Goal: Task Accomplishment & Management: Use online tool/utility

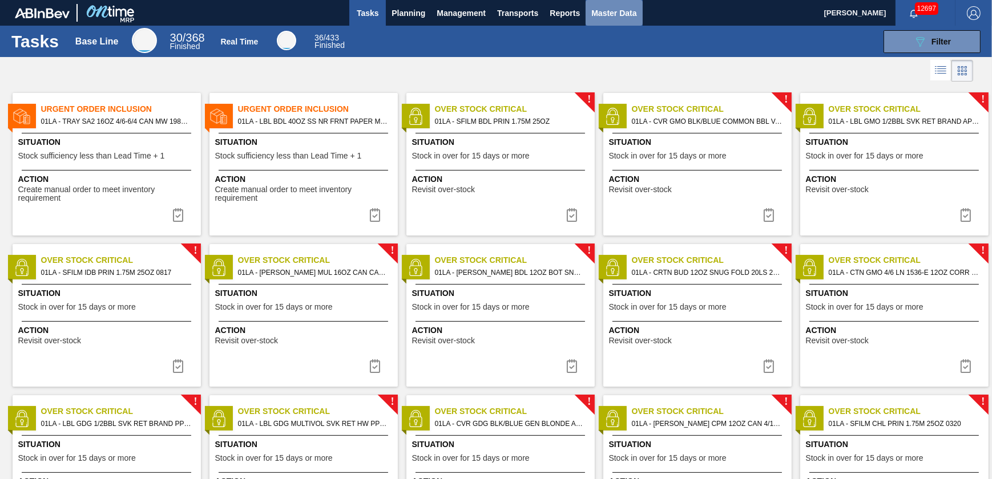
click at [611, 16] on span "Master Data" at bounding box center [613, 13] width 45 height 14
checkbox input "true"
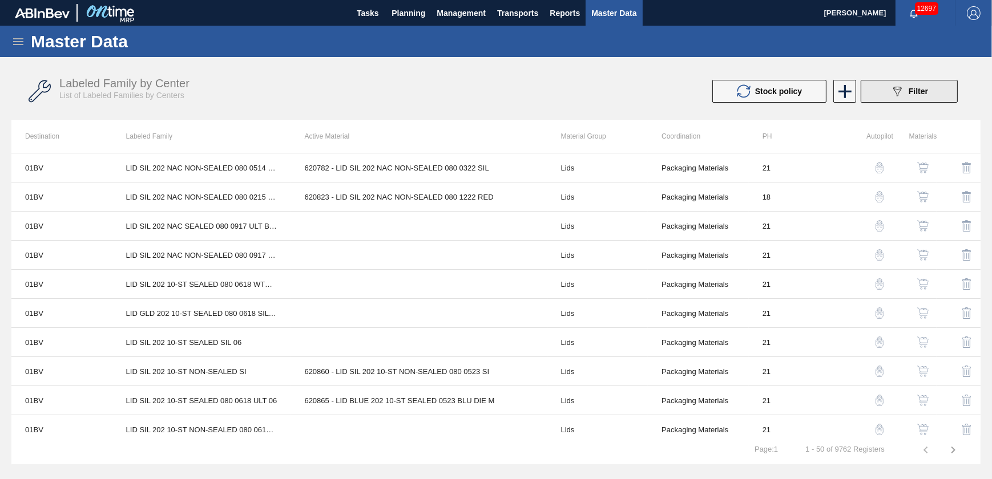
click at [896, 90] on icon "089F7B8B-B2A5-4AFE-B5C0-19BA573D28AC" at bounding box center [897, 91] width 14 height 14
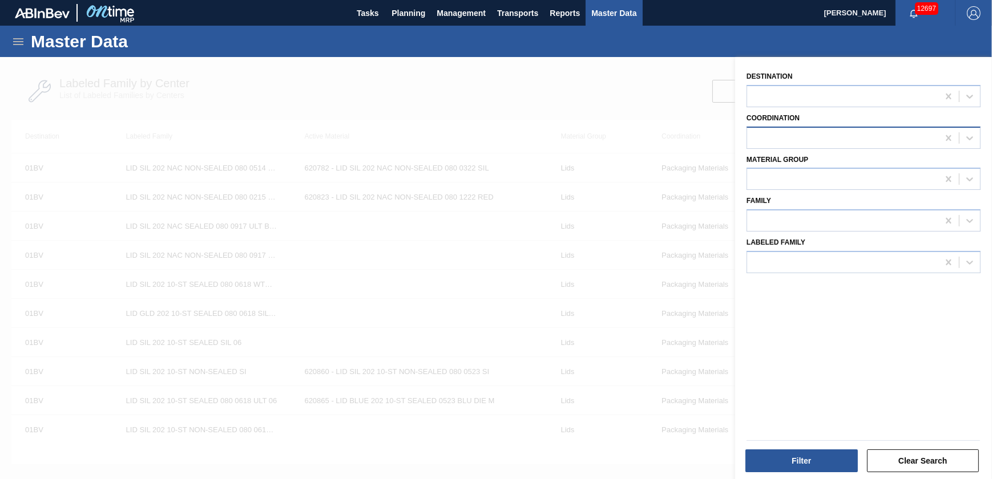
click at [782, 141] on div at bounding box center [842, 138] width 191 height 17
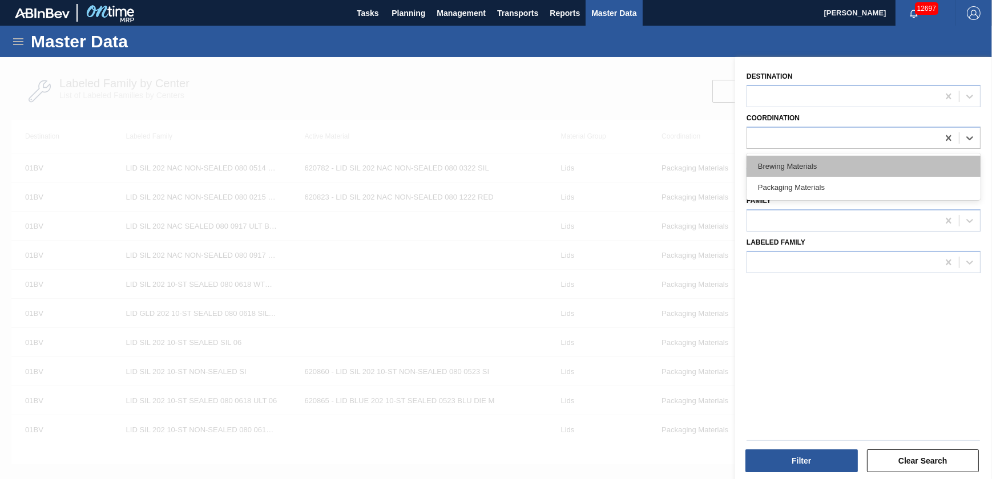
click at [789, 159] on div "Brewing Materials" at bounding box center [863, 166] width 234 height 21
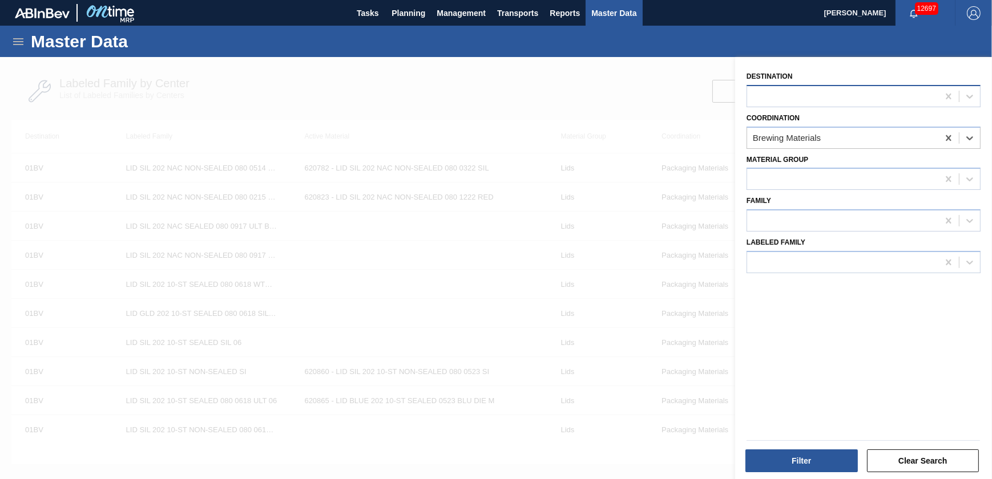
click at [799, 97] on div at bounding box center [842, 96] width 191 height 17
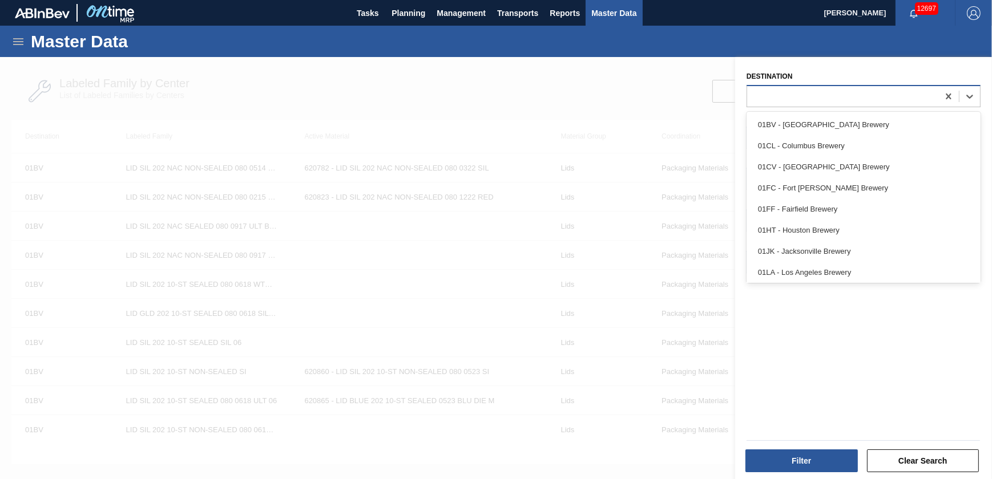
click at [799, 93] on div at bounding box center [842, 96] width 191 height 17
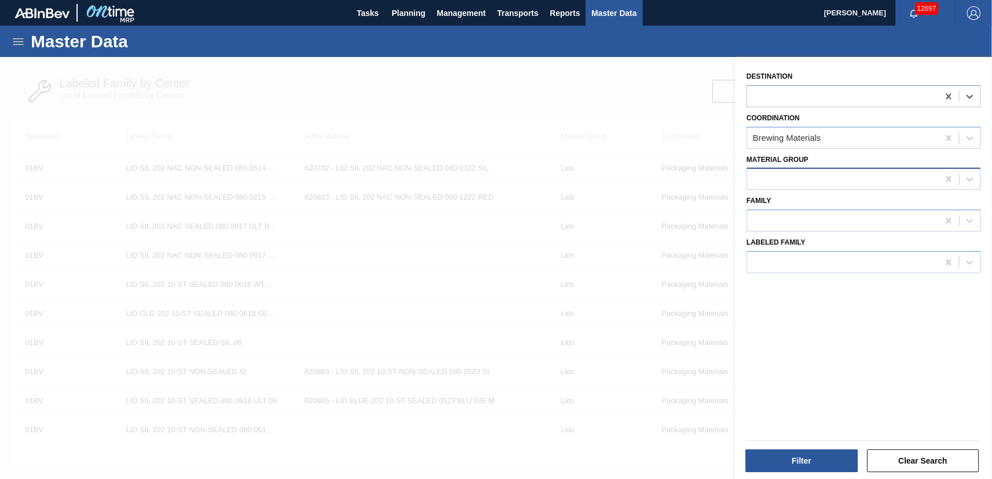
click at [801, 178] on div at bounding box center [842, 179] width 191 height 17
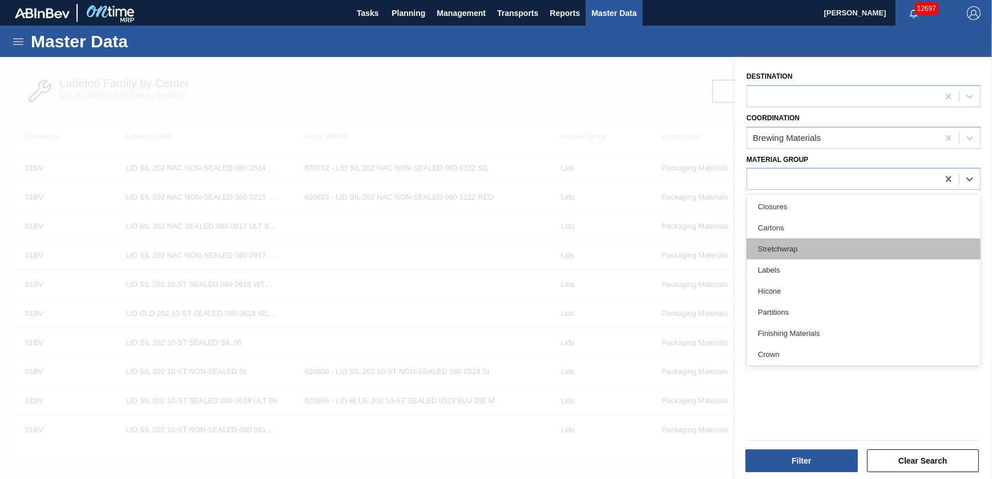
scroll to position [155, 0]
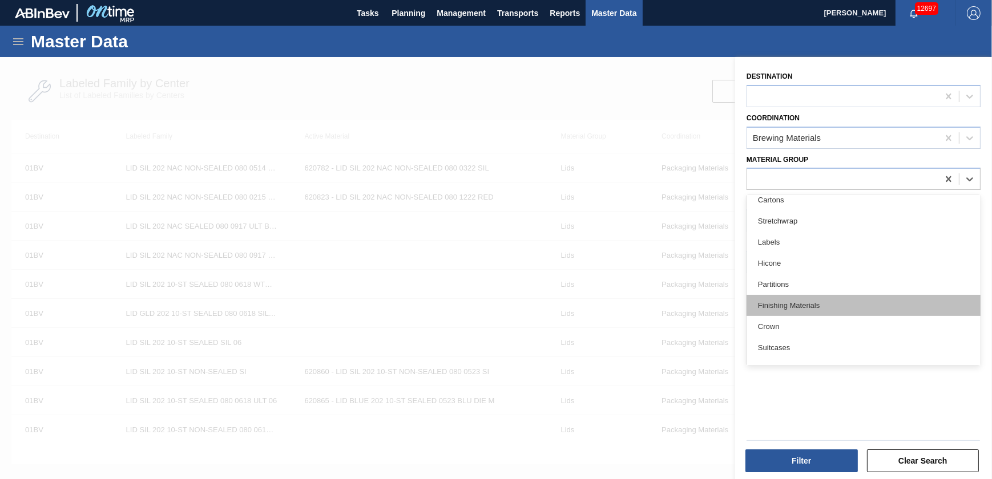
click at [811, 302] on div "Finishing Materials" at bounding box center [863, 305] width 234 height 21
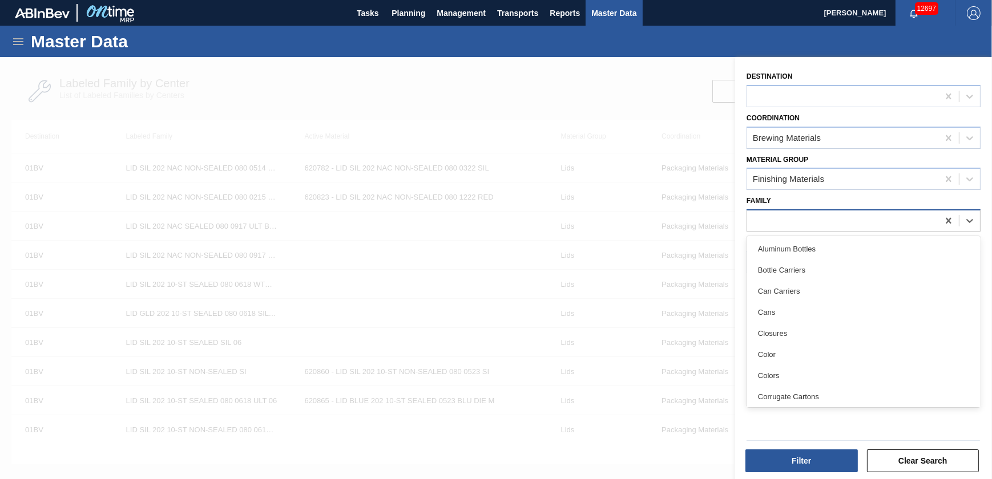
click at [800, 223] on div at bounding box center [842, 221] width 191 height 17
click at [800, 224] on div at bounding box center [842, 221] width 191 height 17
click at [807, 227] on div at bounding box center [842, 221] width 191 height 17
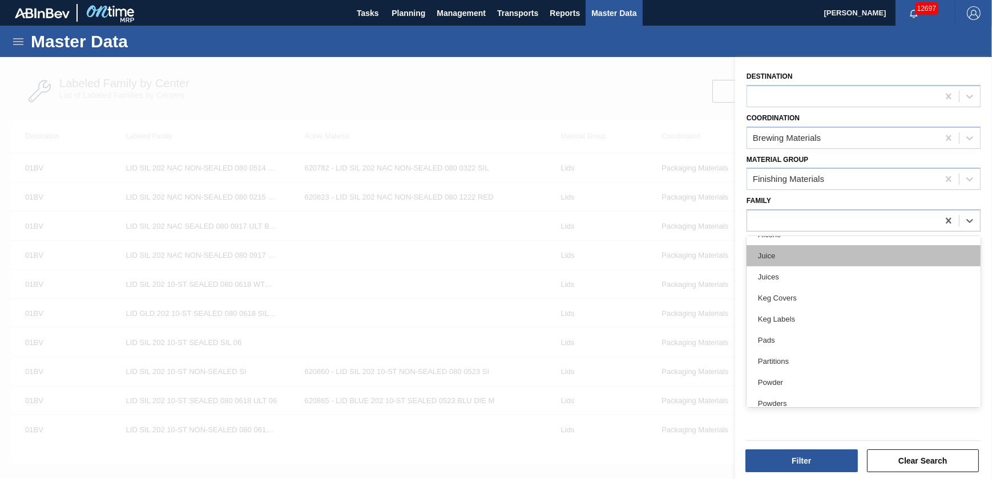
scroll to position [363, 0]
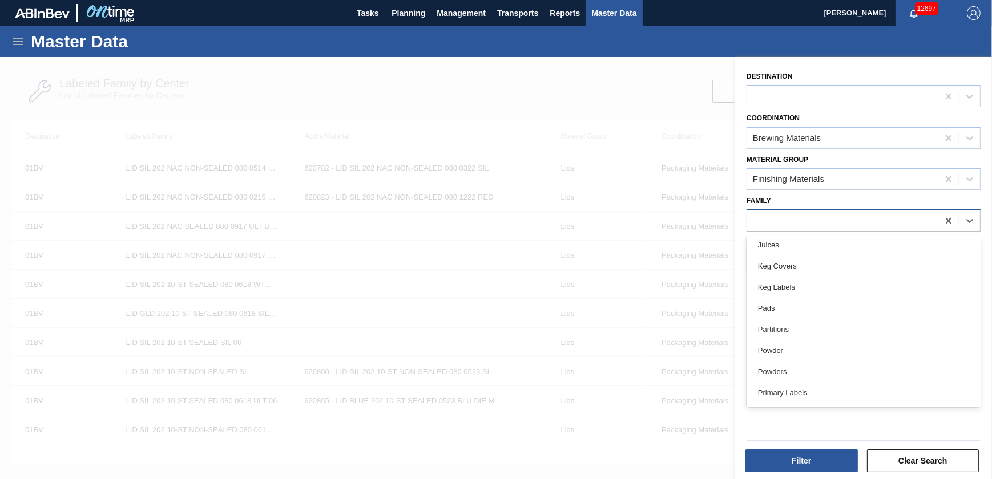
click at [823, 218] on div at bounding box center [842, 221] width 191 height 17
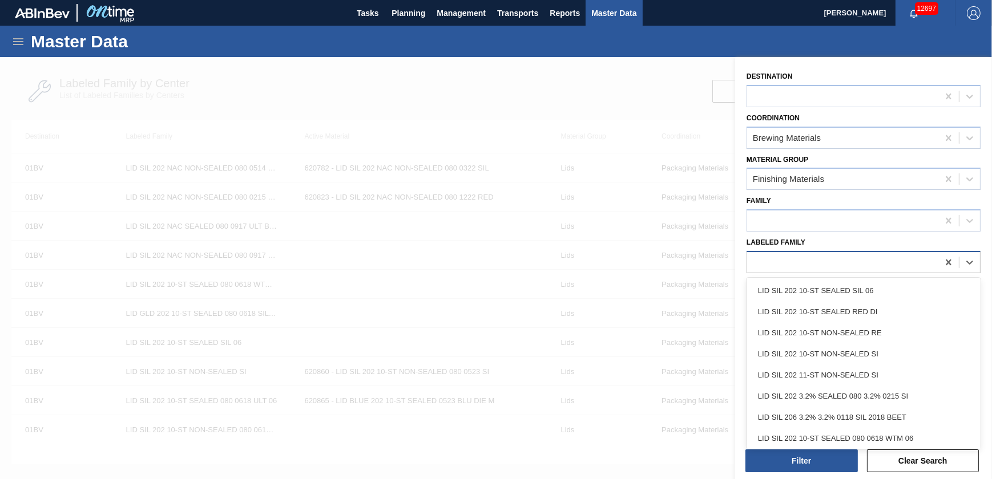
click at [818, 269] on div at bounding box center [842, 262] width 191 height 17
click at [818, 270] on div at bounding box center [863, 262] width 234 height 22
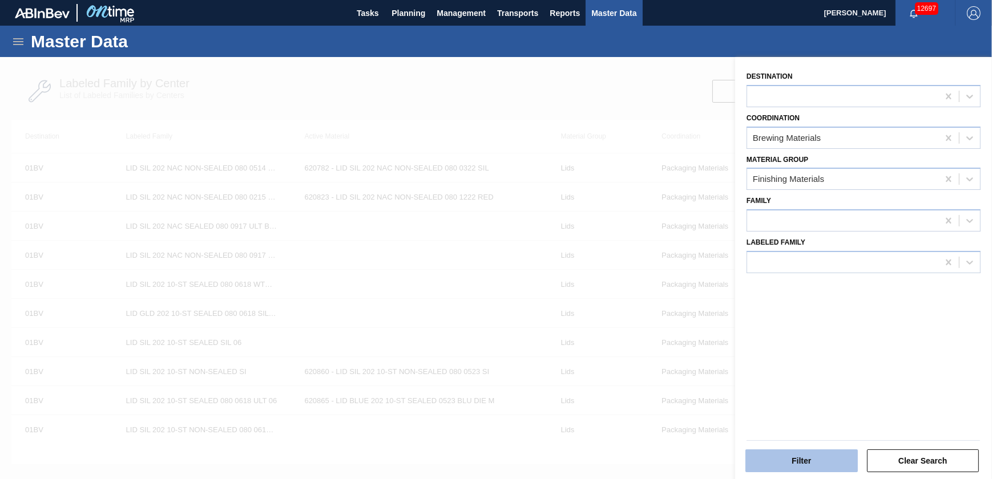
click at [839, 462] on button "Filter" at bounding box center [801, 461] width 112 height 23
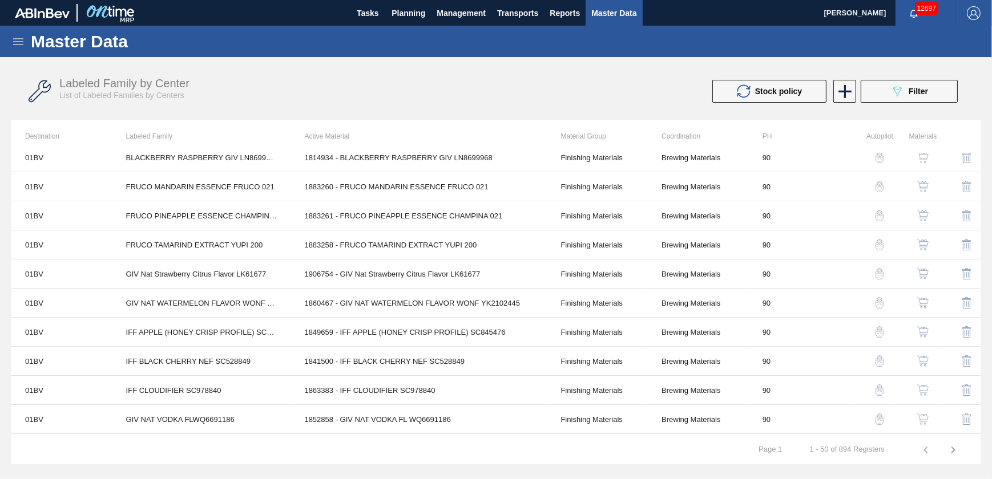
scroll to position [0, 0]
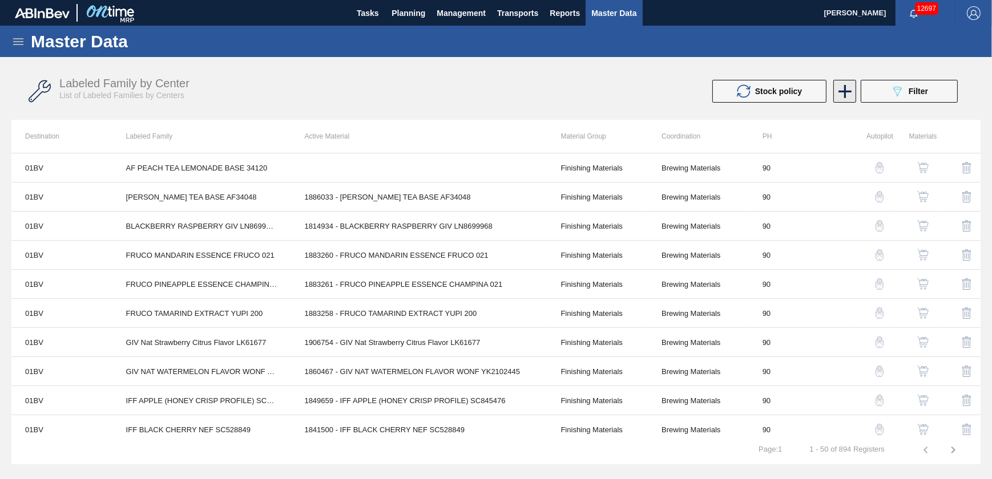
click at [837, 88] on icon at bounding box center [845, 91] width 22 height 22
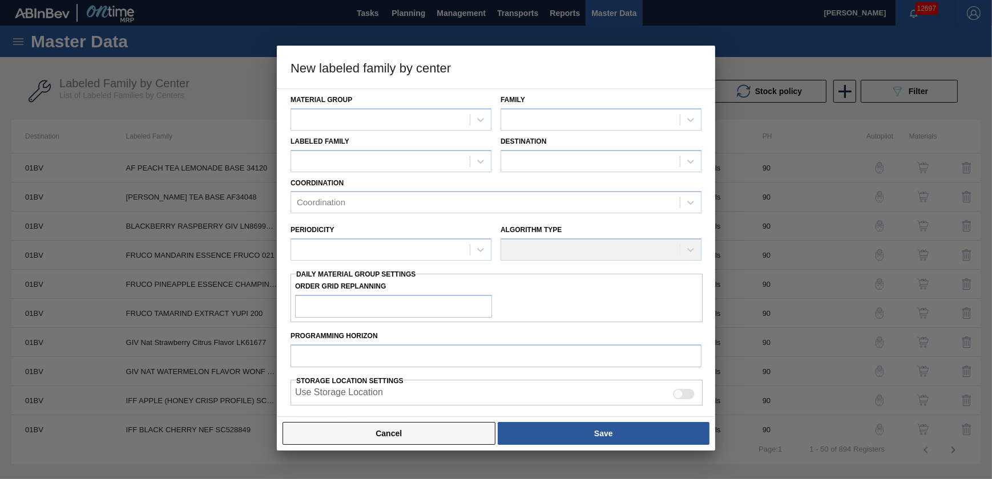
click at [357, 434] on button "Cancel" at bounding box center [388, 433] width 213 height 23
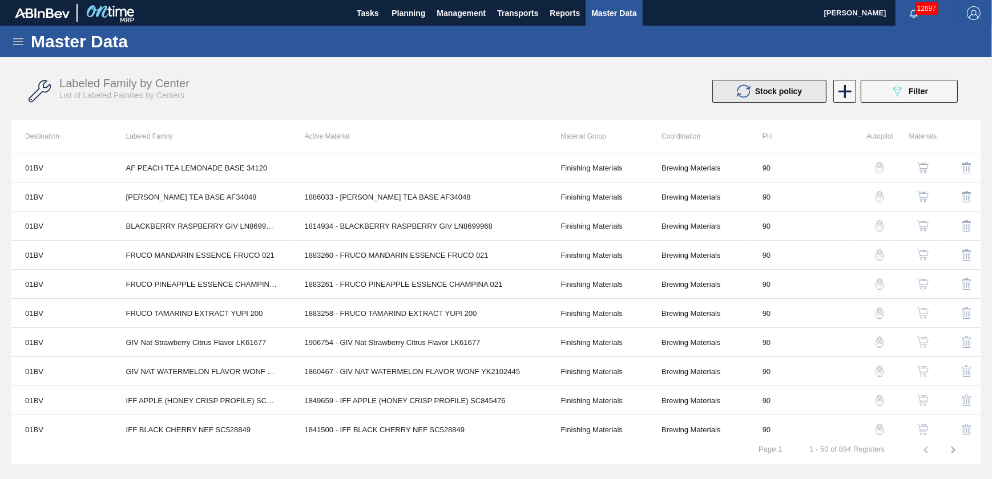
click at [781, 95] on span "Stock policy" at bounding box center [778, 91] width 47 height 9
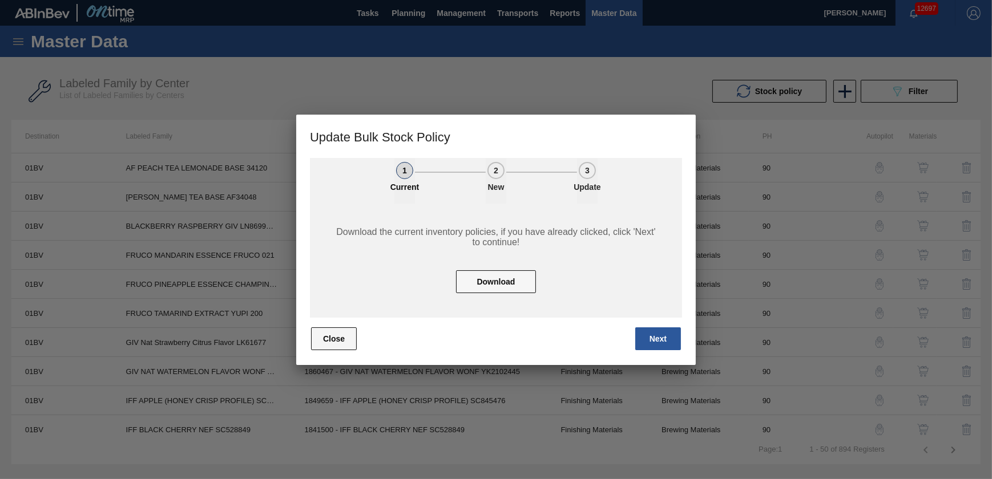
click at [333, 337] on button "Close" at bounding box center [334, 339] width 46 height 23
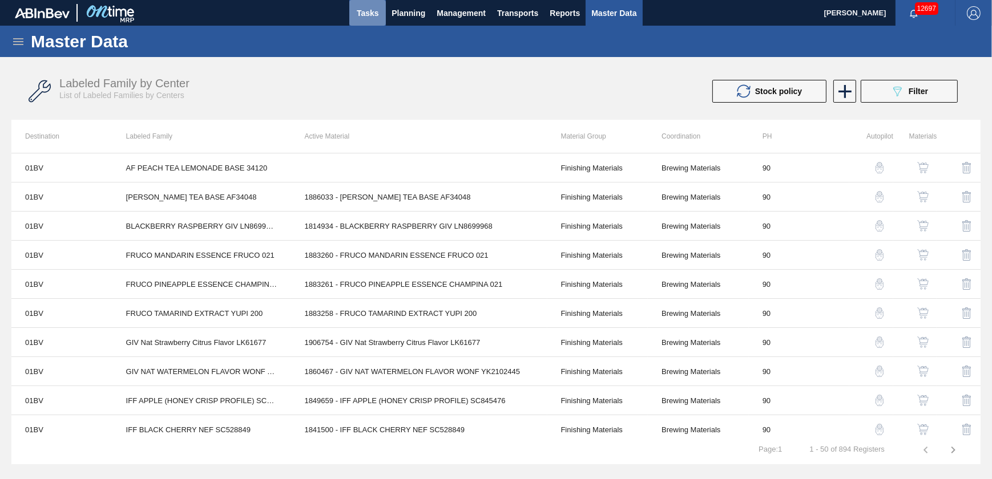
click at [375, 11] on span "Tasks" at bounding box center [367, 13] width 25 height 14
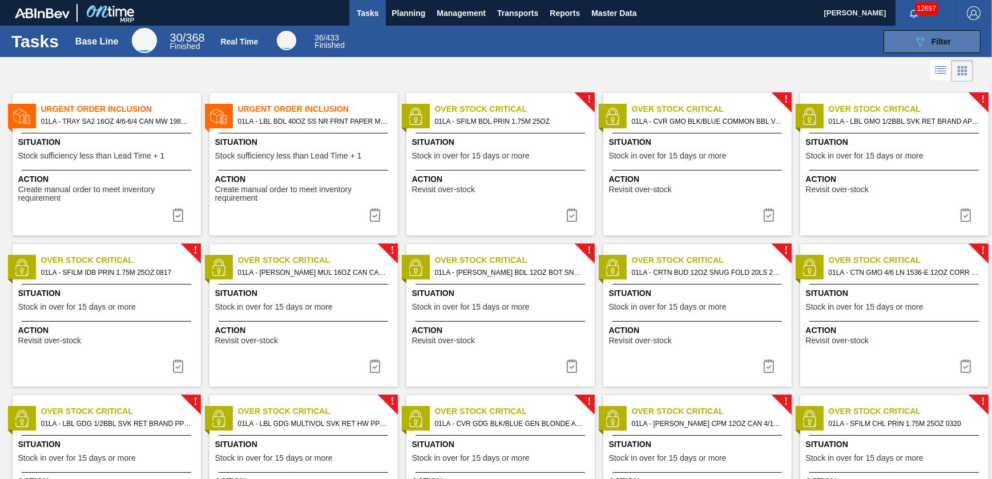
click at [928, 40] on div "089F7B8B-B2A5-4AFE-B5C0-19BA573D28AC Filter" at bounding box center [932, 42] width 38 height 14
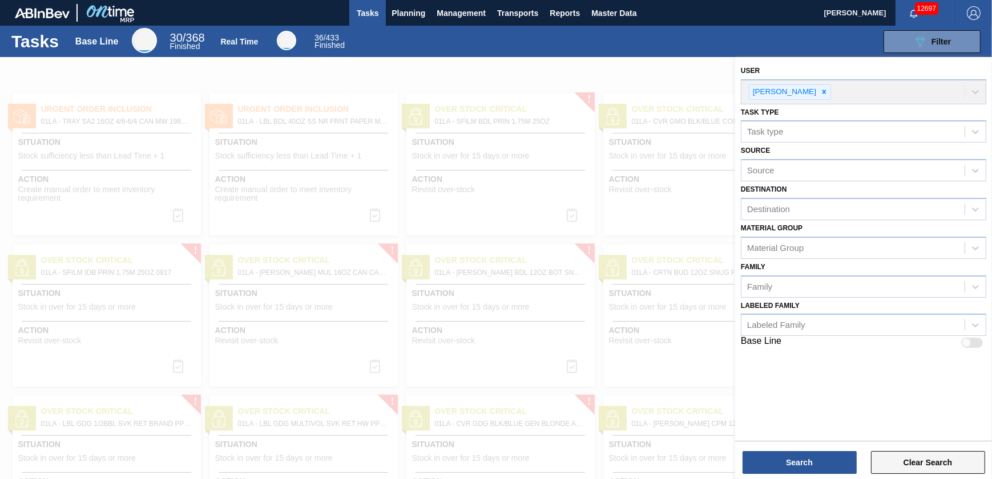
click at [900, 463] on button "Clear Search" at bounding box center [928, 462] width 114 height 23
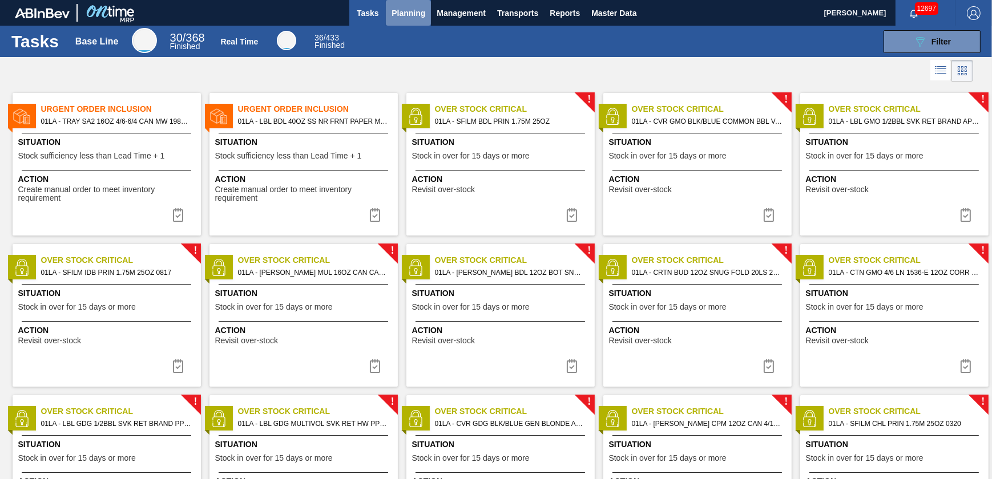
click at [395, 14] on span "Planning" at bounding box center [408, 13] width 34 height 14
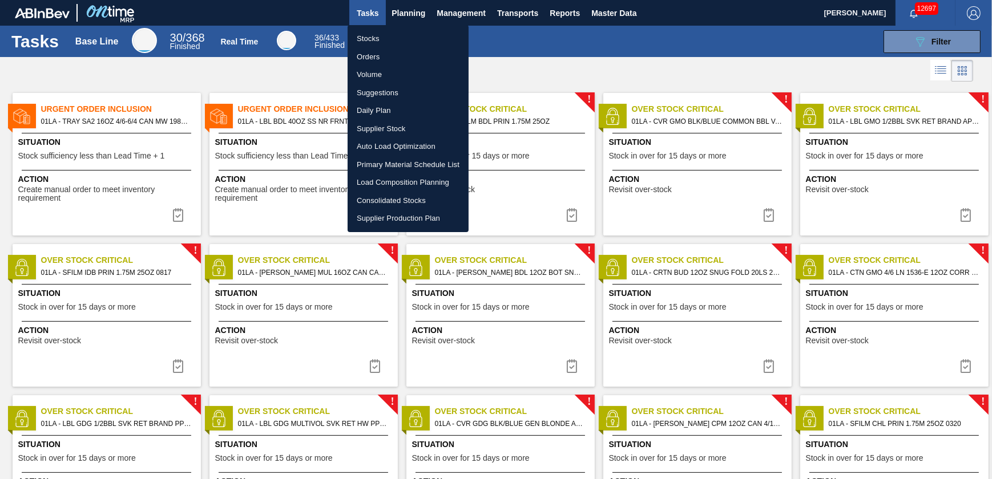
click at [383, 35] on li "Stocks" at bounding box center [408, 39] width 121 height 18
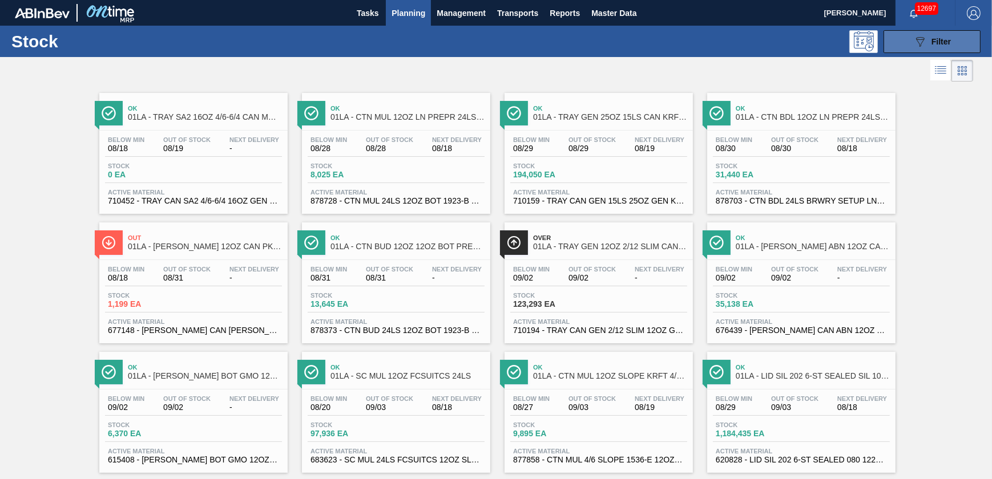
click at [936, 46] on span "Filter" at bounding box center [940, 41] width 19 height 9
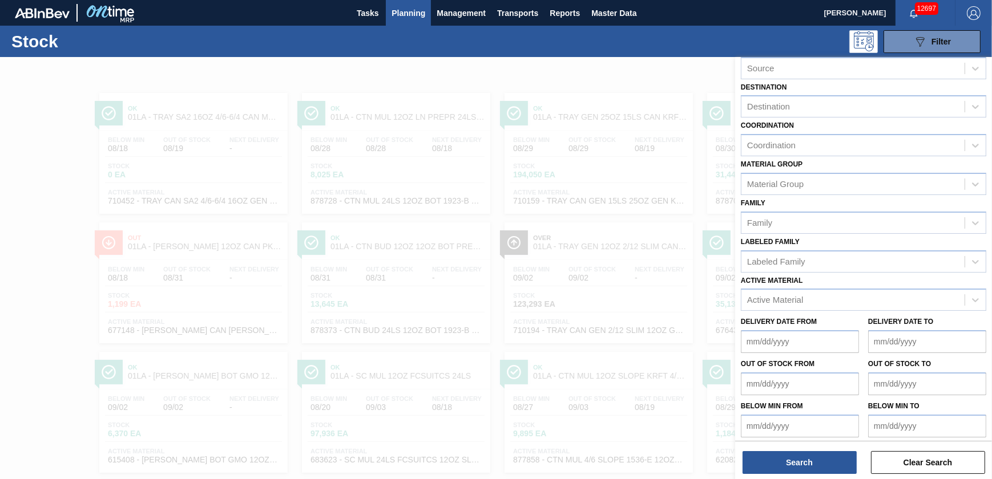
scroll to position [64, 0]
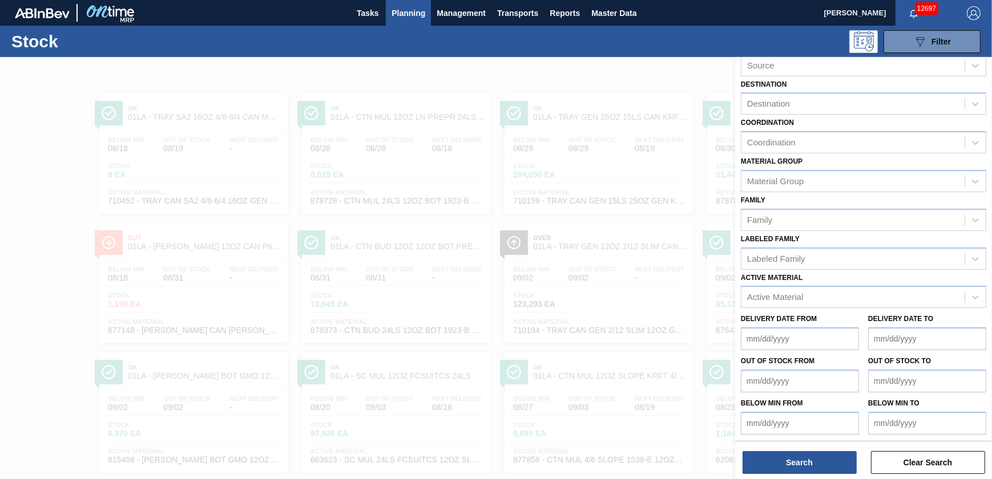
click at [813, 308] on div "Delivery Date from Delivery Date to" at bounding box center [863, 329] width 255 height 42
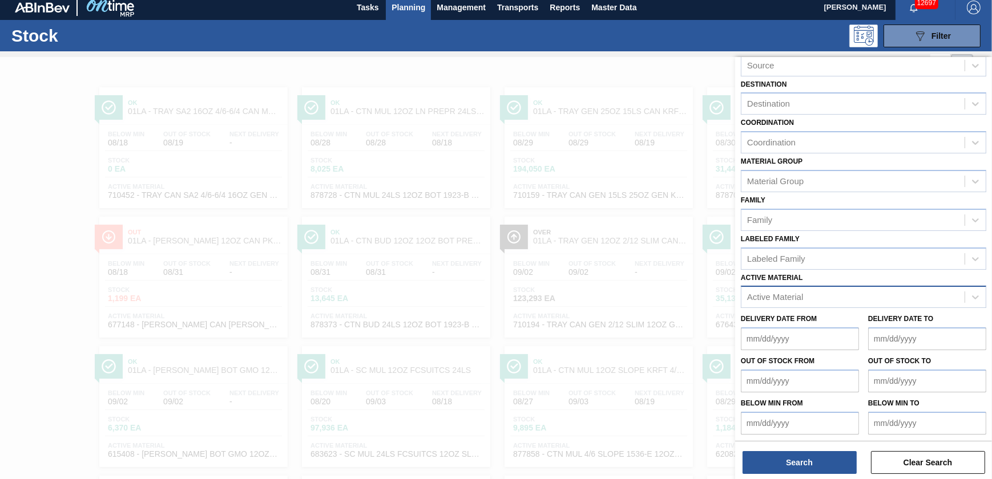
click at [801, 296] on div "Active Material" at bounding box center [775, 298] width 56 height 10
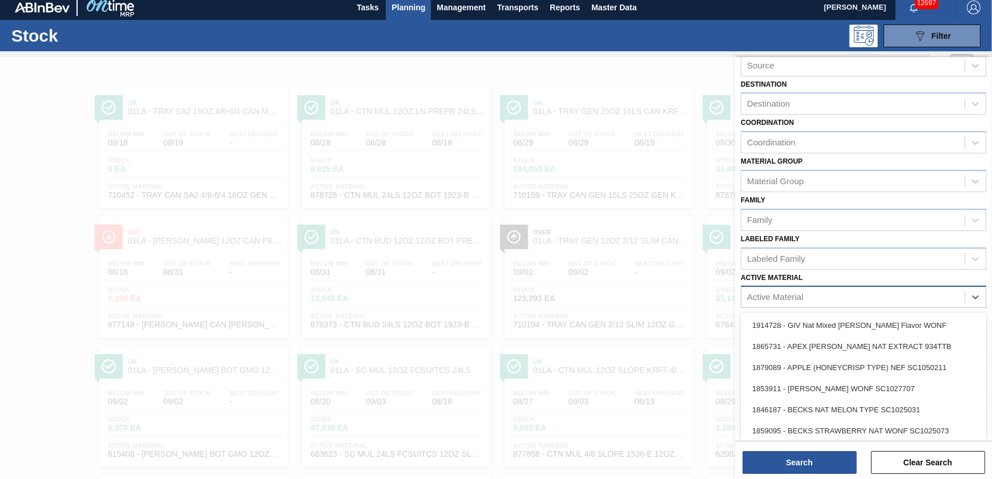
scroll to position [7, 0]
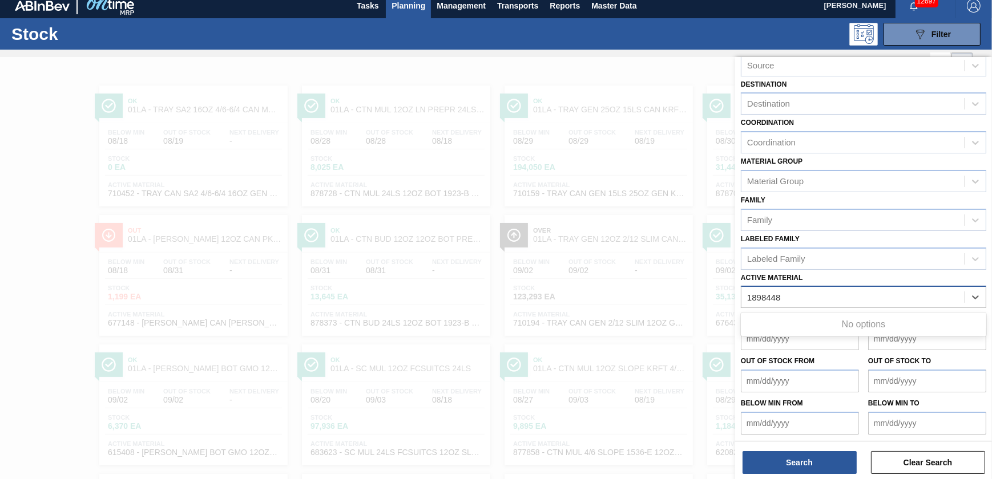
type Material "1898448"
click at [691, 78] on div at bounding box center [496, 296] width 992 height 479
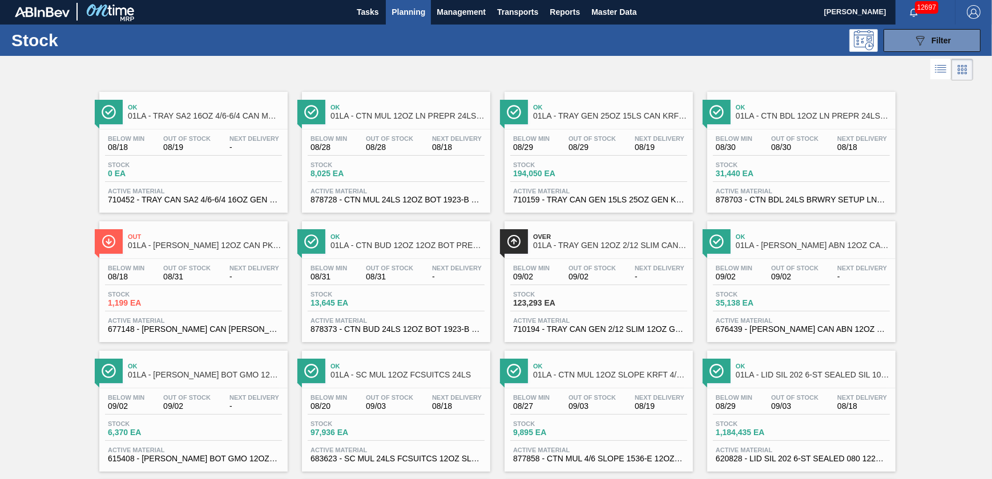
scroll to position [0, 0]
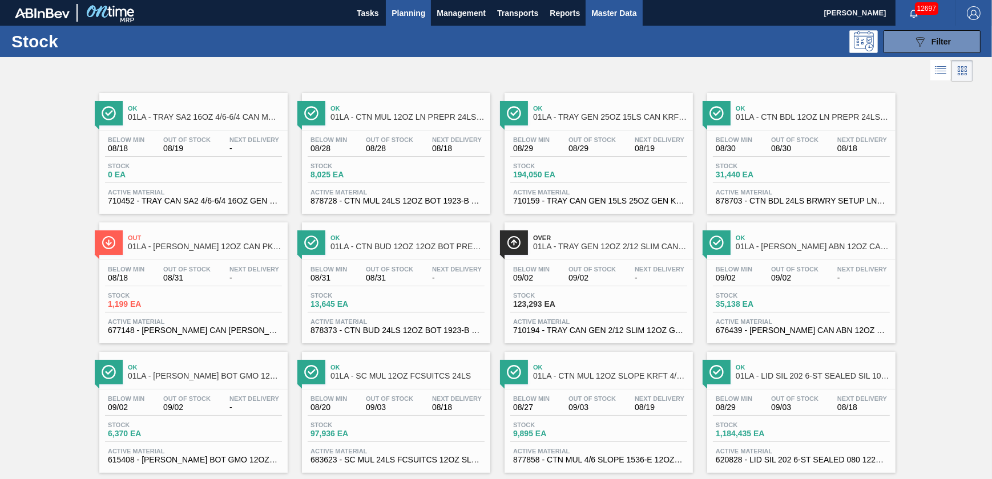
click at [625, 10] on span "Master Data" at bounding box center [613, 13] width 45 height 14
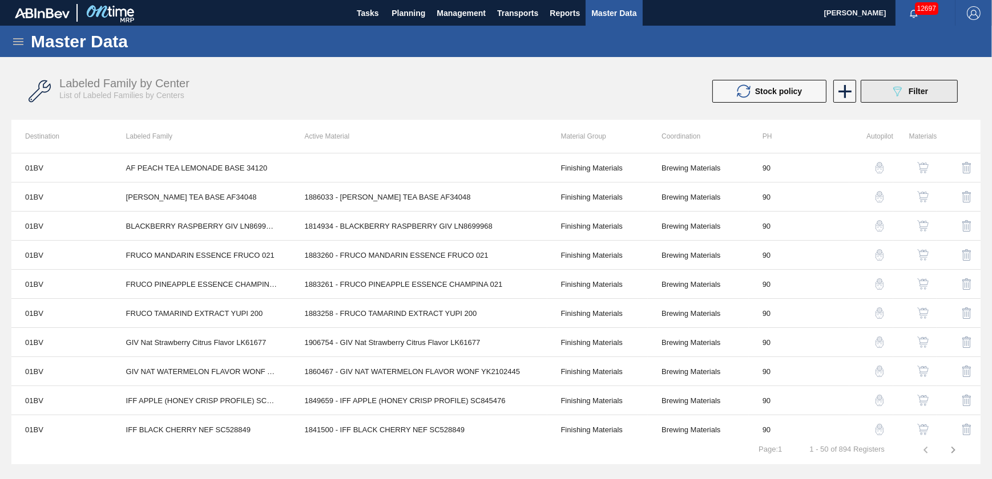
click at [891, 91] on icon "089F7B8B-B2A5-4AFE-B5C0-19BA573D28AC" at bounding box center [897, 91] width 14 height 14
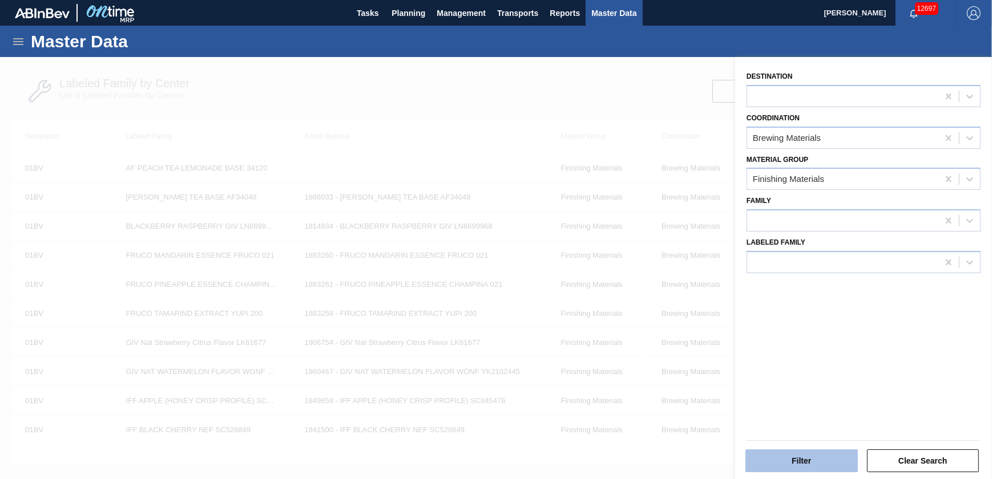
click at [828, 458] on button "Filter" at bounding box center [801, 461] width 112 height 23
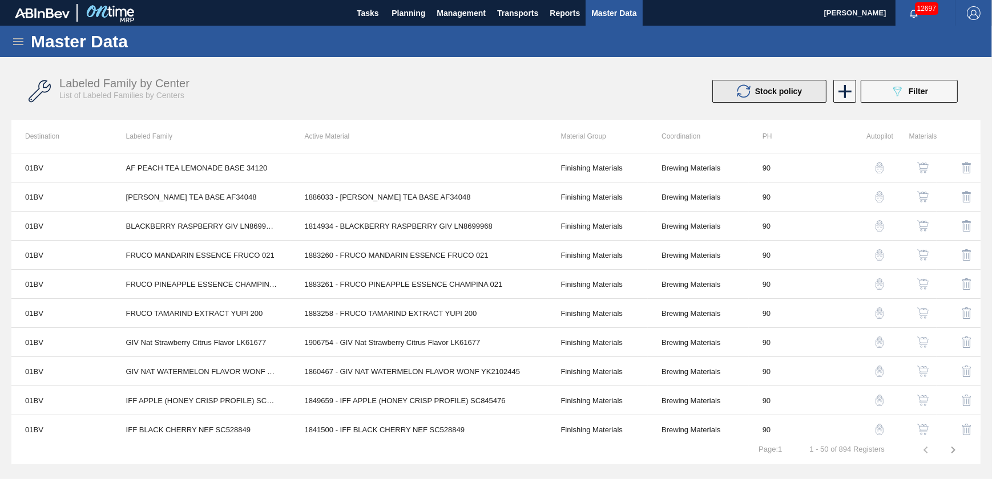
click at [779, 90] on span "Stock policy" at bounding box center [778, 91] width 47 height 9
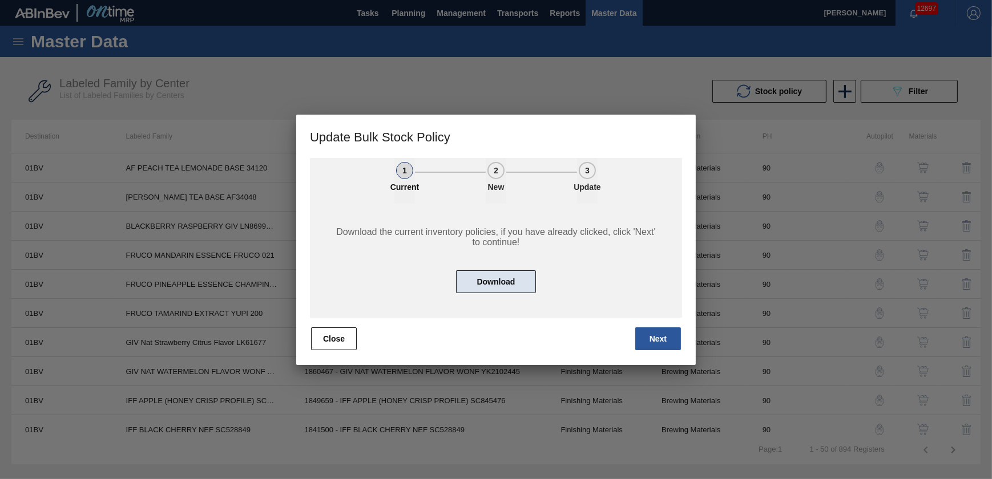
click at [507, 284] on button "Download" at bounding box center [496, 281] width 80 height 23
drag, startPoint x: 916, startPoint y: 353, endPoint x: 907, endPoint y: 351, distance: 8.9
click at [916, 353] on div at bounding box center [496, 239] width 992 height 479
click at [338, 338] on button "Close" at bounding box center [334, 339] width 46 height 23
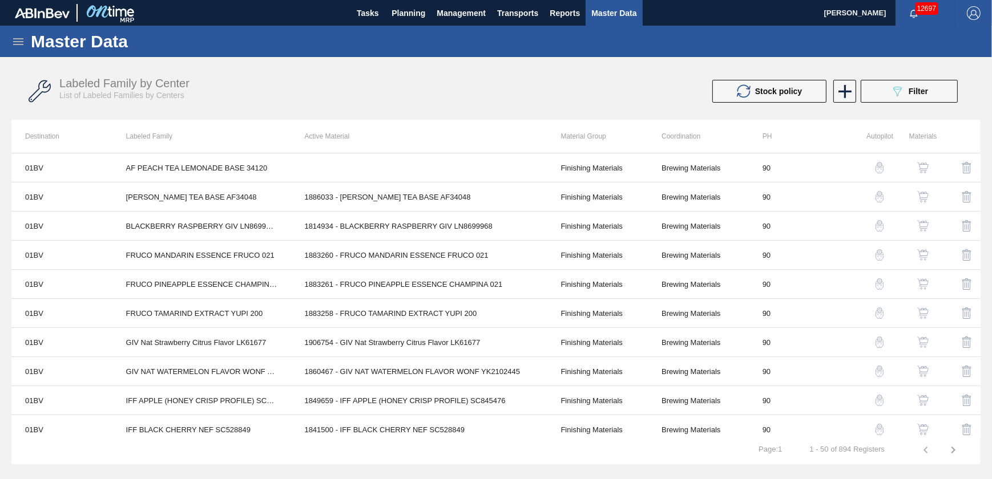
click at [149, 82] on span "Labeled Family by Center" at bounding box center [124, 83] width 130 height 13
click at [918, 92] on span "Filter" at bounding box center [917, 91] width 19 height 9
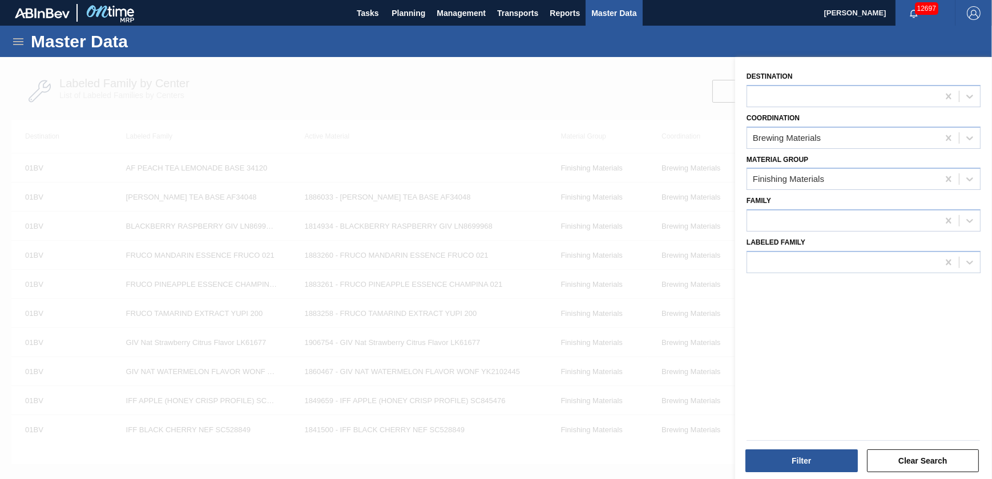
click at [805, 229] on div at bounding box center [863, 220] width 234 height 22
click at [797, 221] on div at bounding box center [842, 221] width 191 height 17
click at [793, 256] on div at bounding box center [842, 262] width 191 height 17
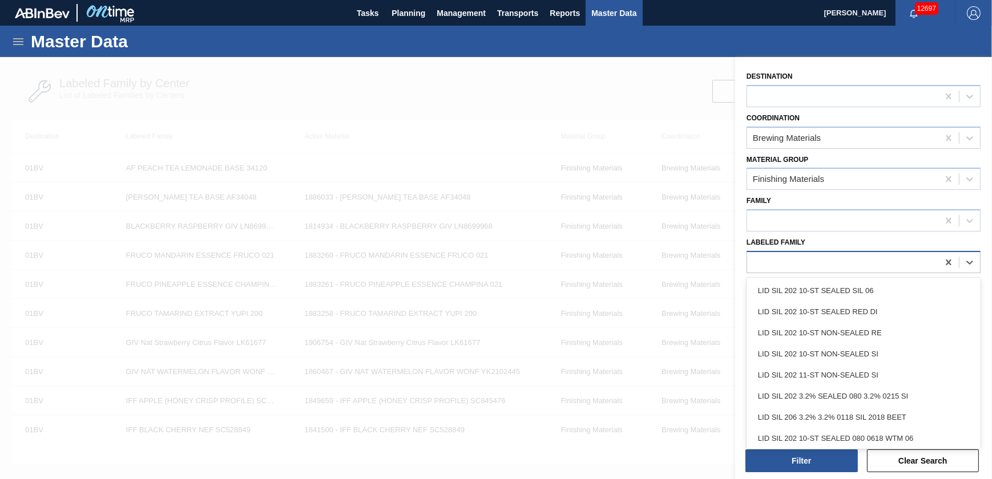
paste Family "AF PEACH TEA LEMONADE"
type Family "AF PEACH TEA LEMONADE"
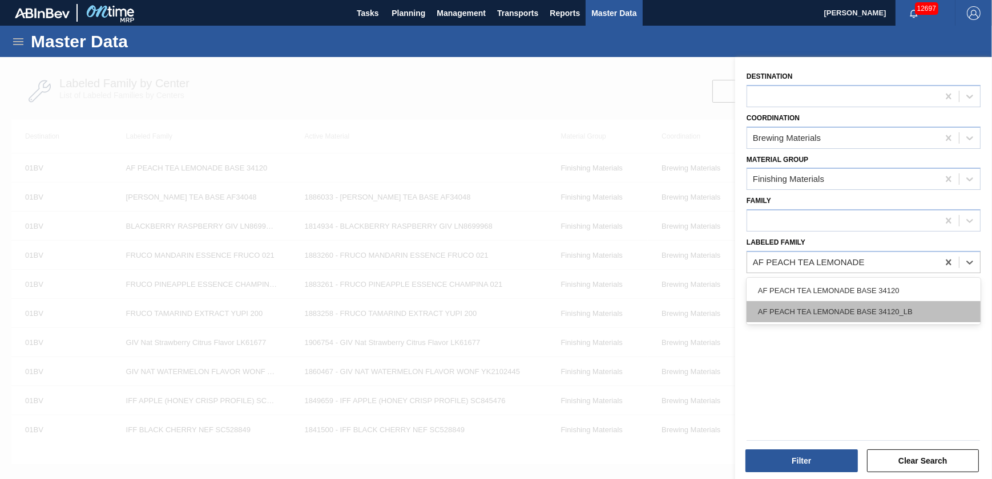
click at [916, 311] on div "AF PEACH TEA LEMONADE BASE 34120_LB" at bounding box center [863, 311] width 234 height 21
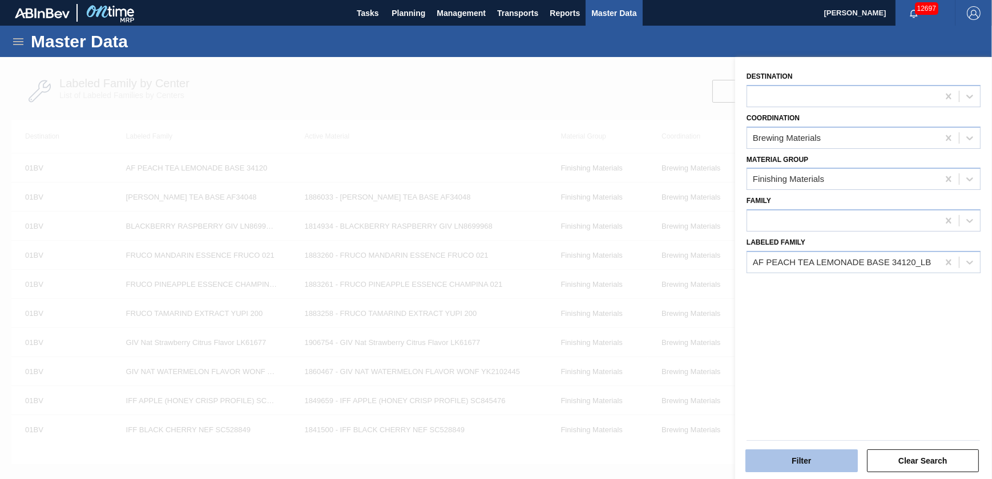
click at [822, 466] on button "Filter" at bounding box center [801, 461] width 112 height 23
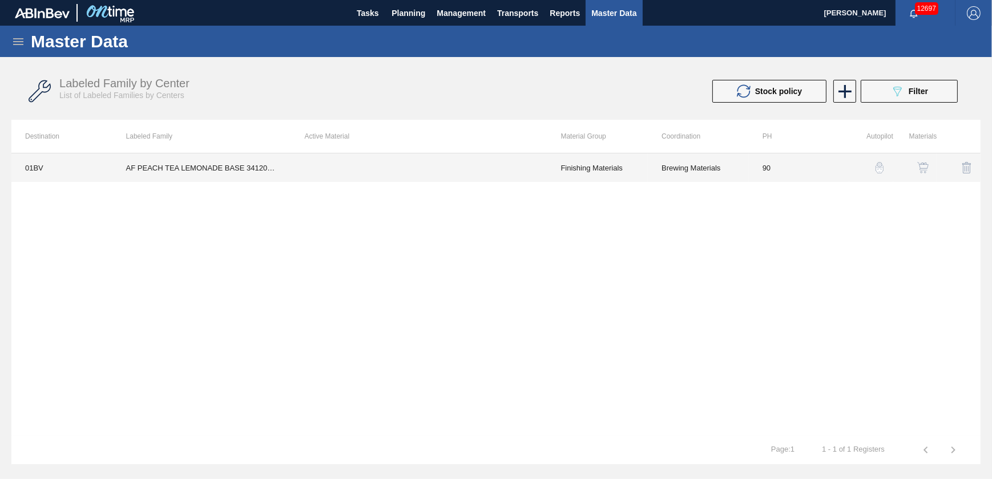
click at [354, 170] on td at bounding box center [418, 167] width 256 height 29
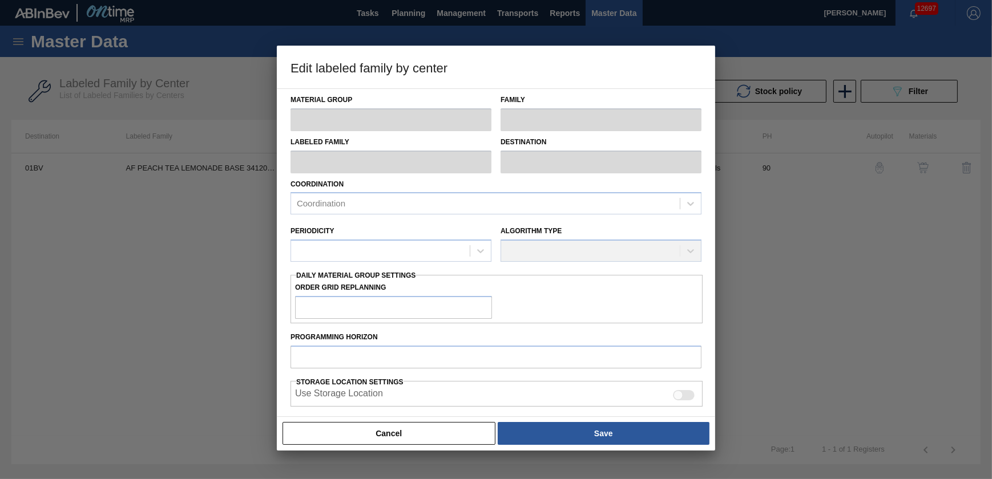
type input "Finishing Materials"
type input "Flavors"
type input "AF PEACH TEA LEMONADE BASE 34120_LB"
type input "01BV - [GEOGRAPHIC_DATA] Brewery"
type input "90"
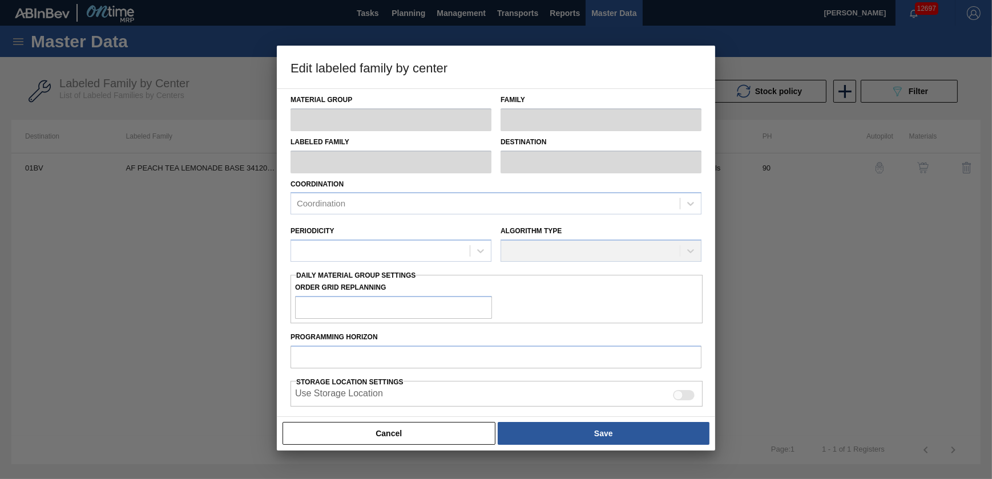
type input "0"
type input "40"
type input "0"
checkbox input "true"
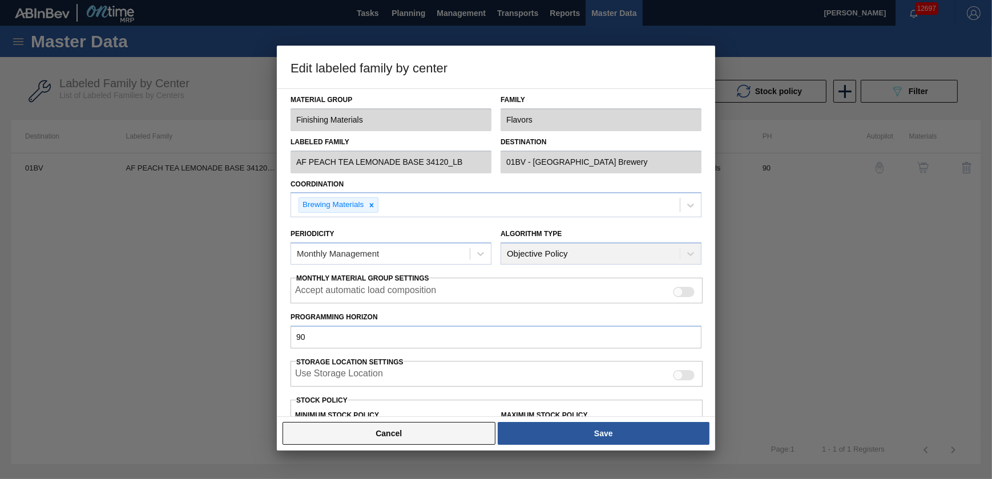
click at [427, 435] on button "Cancel" at bounding box center [388, 433] width 213 height 23
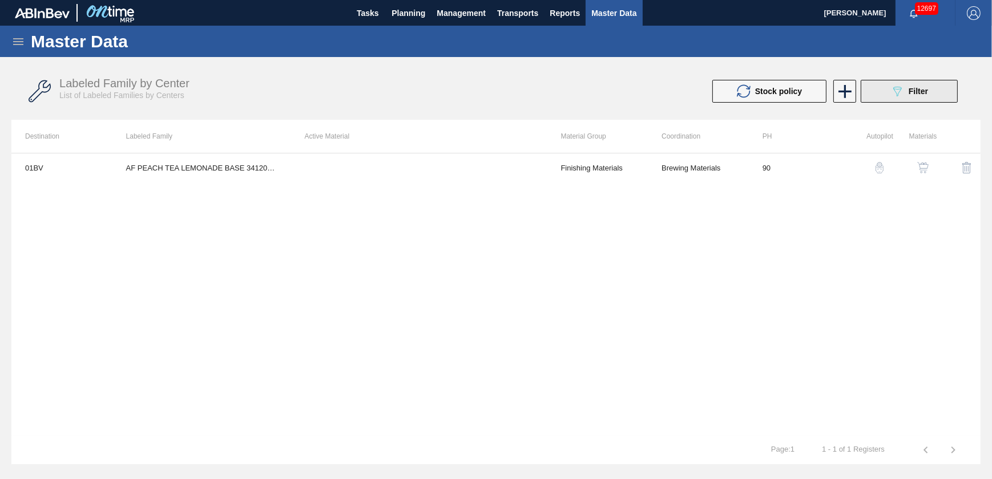
click at [904, 90] on div "089F7B8B-B2A5-4AFE-B5C0-19BA573D28AC Filter" at bounding box center [909, 91] width 38 height 14
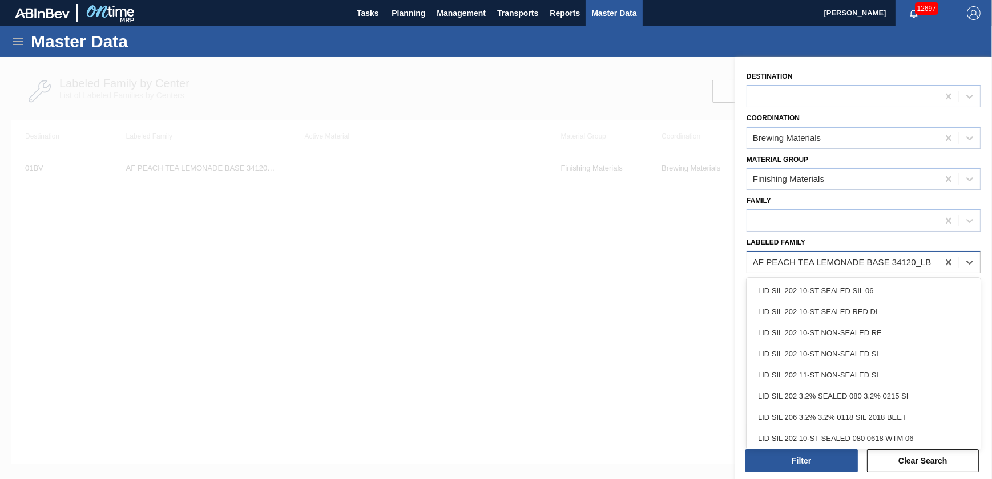
click at [841, 252] on div "AF PEACH TEA LEMONADE BASE 34120_LB" at bounding box center [863, 262] width 234 height 22
click at [947, 261] on icon at bounding box center [948, 263] width 5 height 6
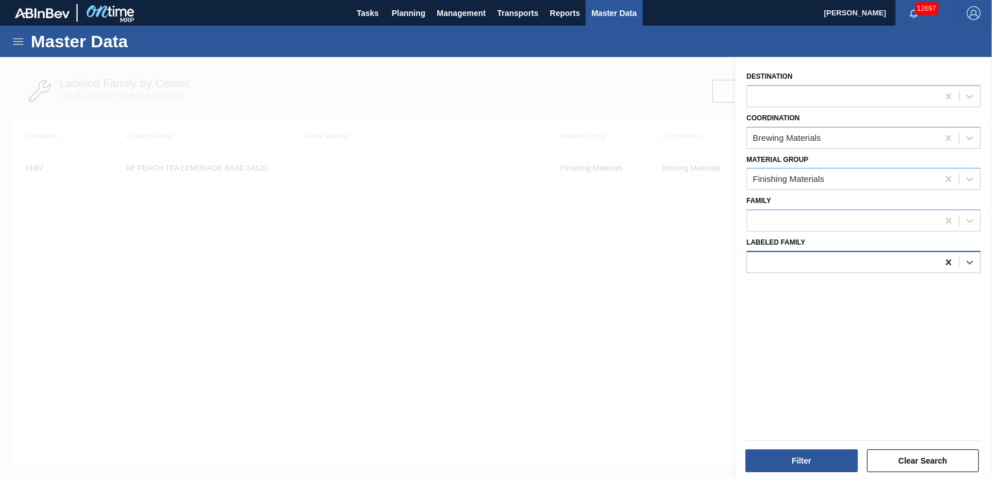
paste Family "AF PEACH TEA LEMONADE"
type Family "AF PEACH TEA LEMONADE"
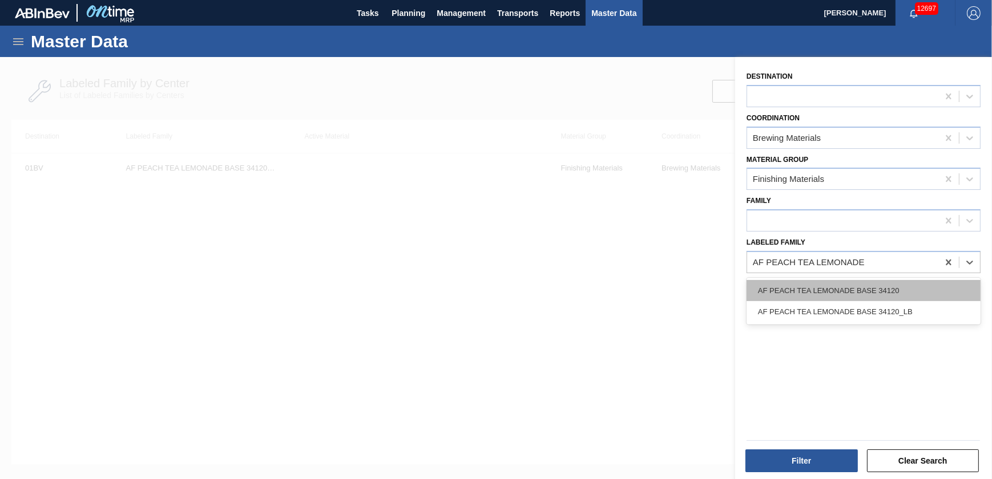
click at [875, 289] on div "AF PEACH TEA LEMONADE BASE 34120" at bounding box center [863, 290] width 234 height 21
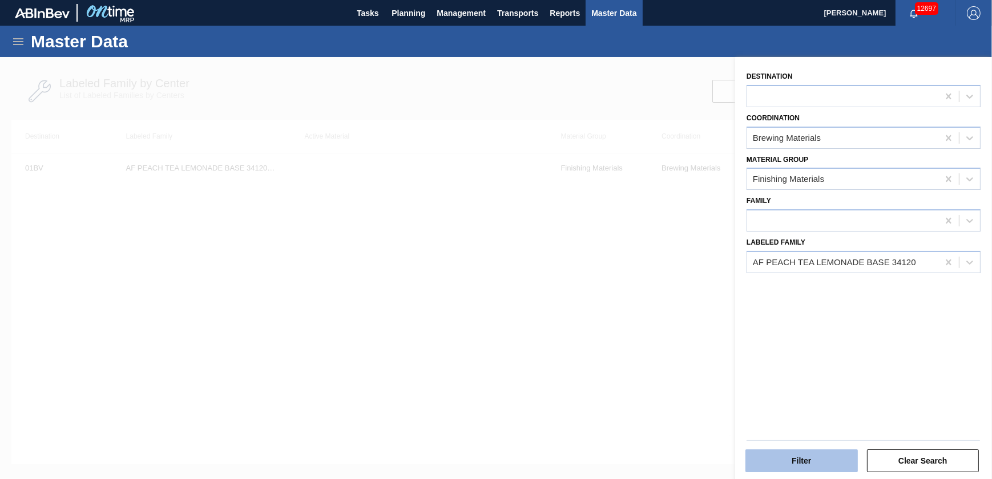
click at [820, 460] on button "Filter" at bounding box center [801, 461] width 112 height 23
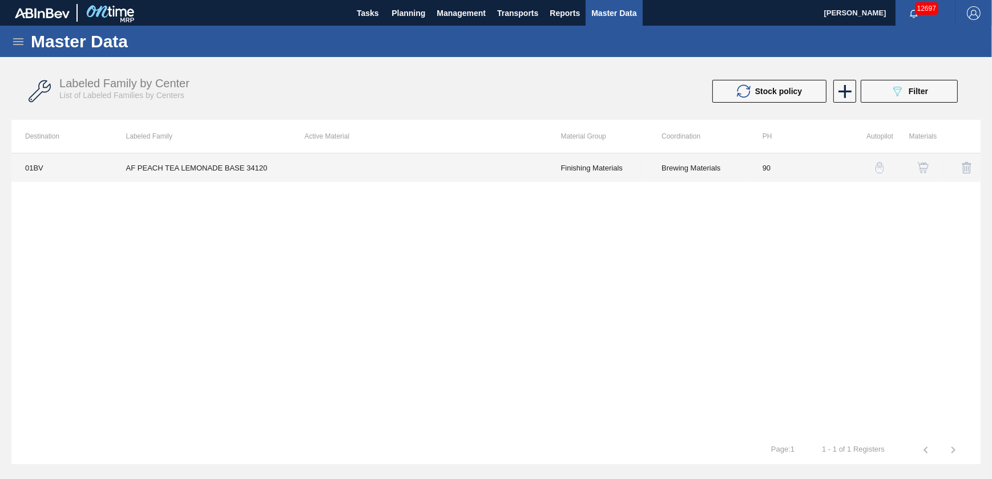
click at [297, 173] on td at bounding box center [418, 167] width 256 height 29
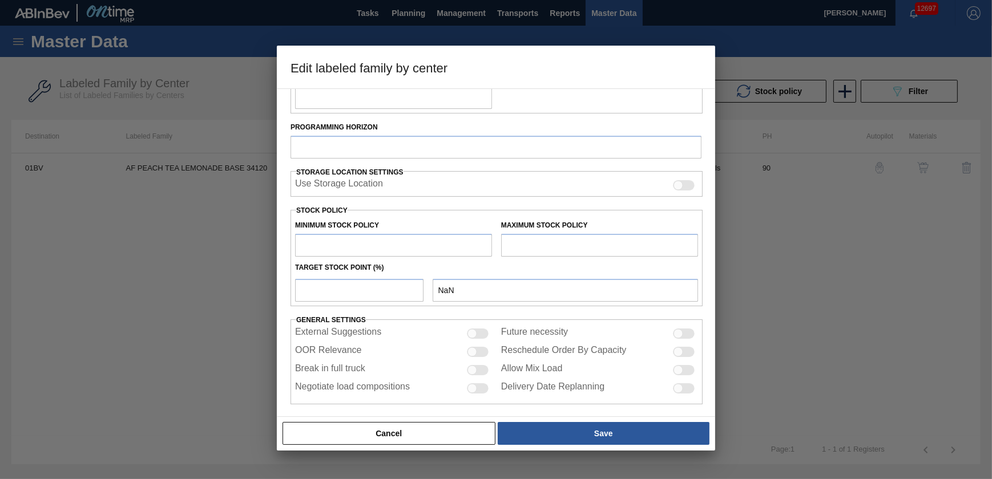
type input "Finishing Materials"
type input "Flavors"
type input "AF PEACH TEA LEMONADE BASE 34120"
type input "01BV - [GEOGRAPHIC_DATA] Brewery"
type input "90"
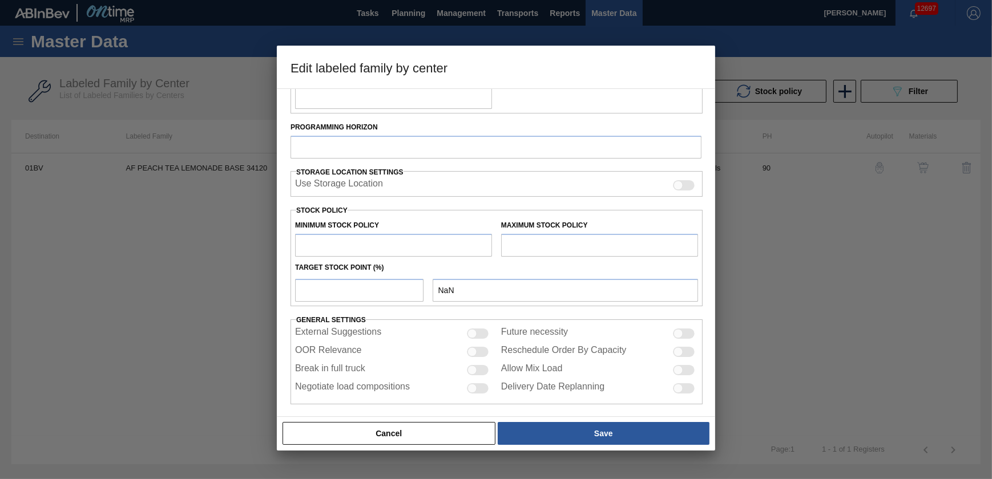
type input "0"
type input "40"
type input "0"
checkbox input "true"
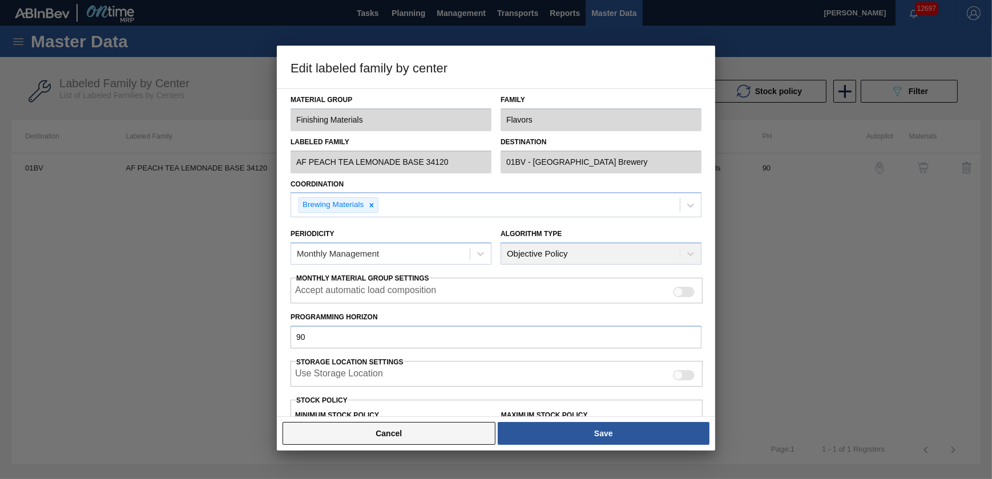
click at [376, 439] on button "Cancel" at bounding box center [388, 433] width 213 height 23
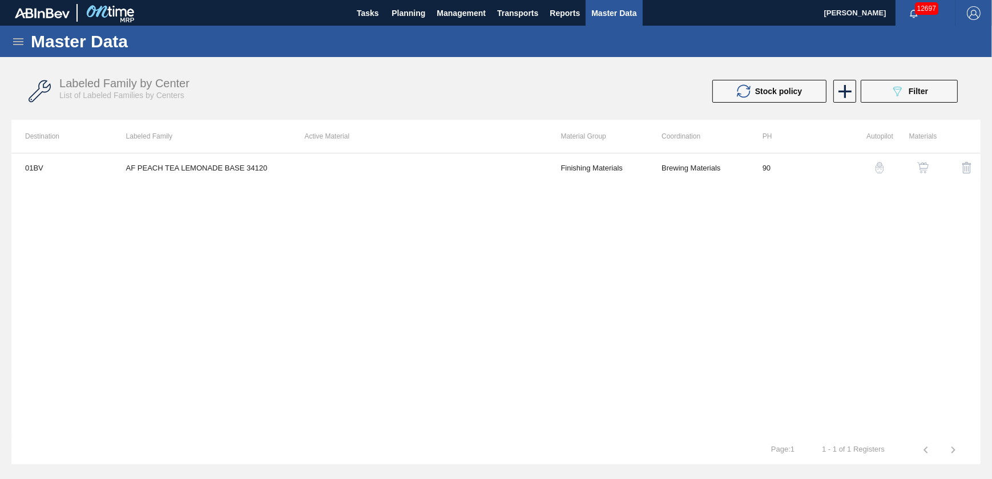
click at [886, 43] on div "Master Data" at bounding box center [496, 41] width 992 height 31
